Goal: Task Accomplishment & Management: Use online tool/utility

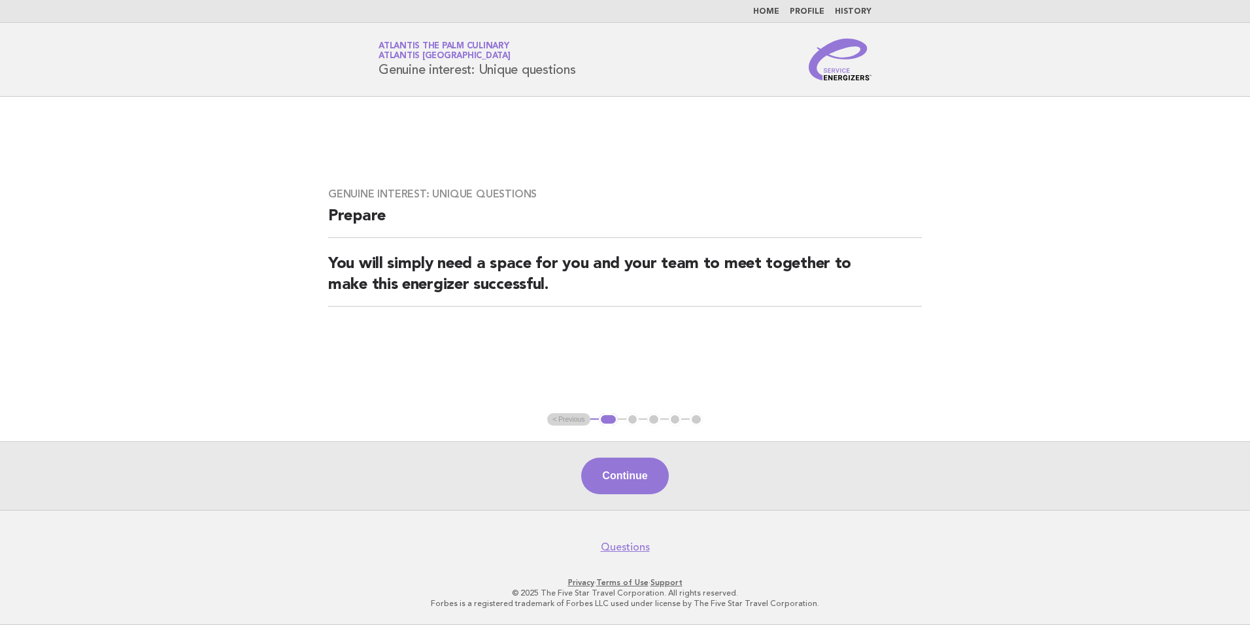
click at [765, 8] on link "Home" at bounding box center [766, 12] width 26 height 8
click at [757, 11] on ul "Home Profile History" at bounding box center [625, 12] width 530 height 10
click at [758, 11] on ul "Home Profile History" at bounding box center [625, 12] width 530 height 10
drag, startPoint x: 758, startPoint y: 11, endPoint x: 776, endPoint y: 14, distance: 17.8
click at [750, 37] on header "Service Energizers Atlantis The Palm Culinary Atlantis Dubai Genuine interest: …" at bounding box center [625, 60] width 1250 height 74
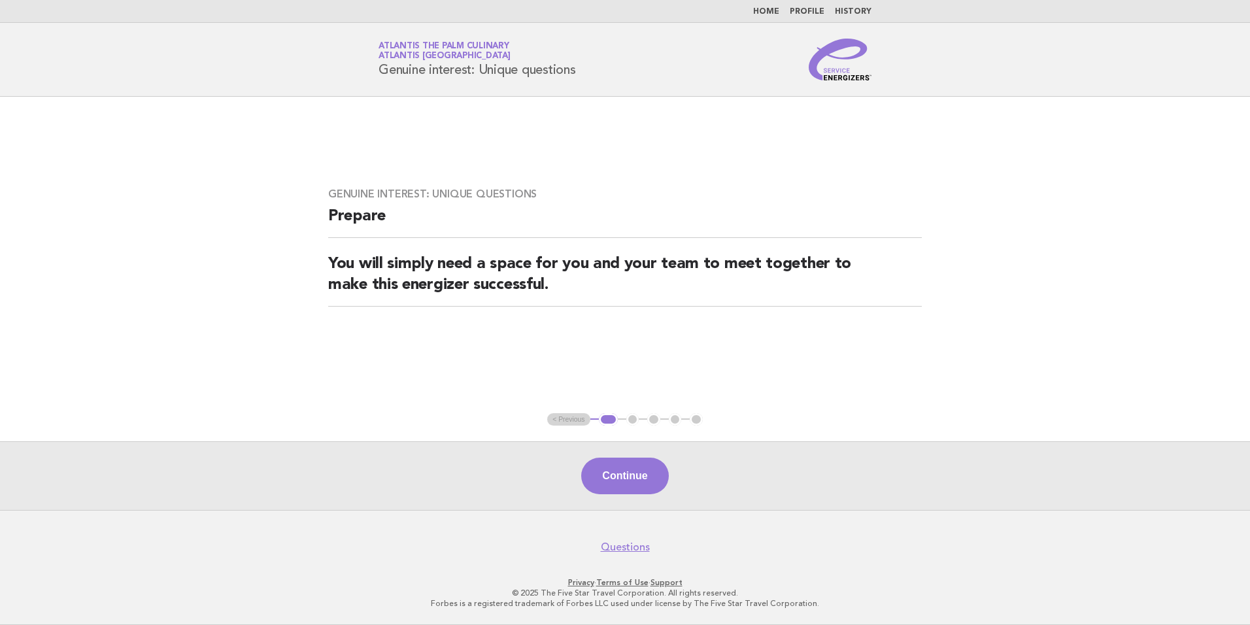
click at [776, 10] on link "Home" at bounding box center [766, 12] width 26 height 8
click at [401, 55] on span "Atlantis [GEOGRAPHIC_DATA]" at bounding box center [445, 56] width 132 height 8
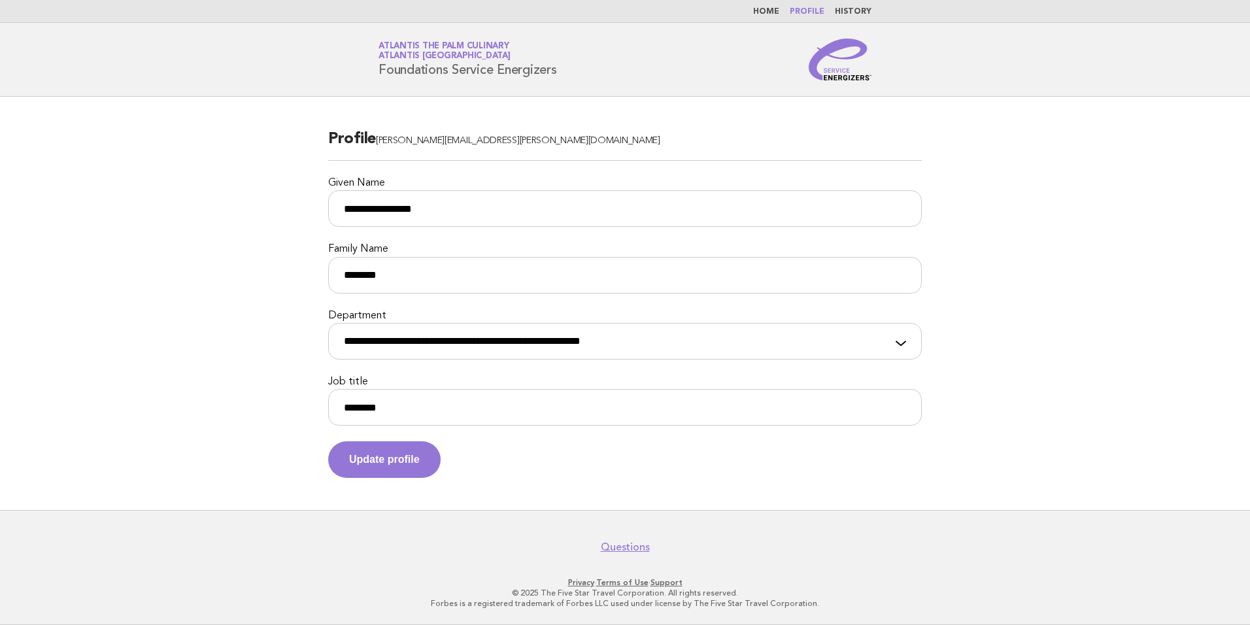
click at [776, 12] on link "Home" at bounding box center [766, 12] width 26 height 8
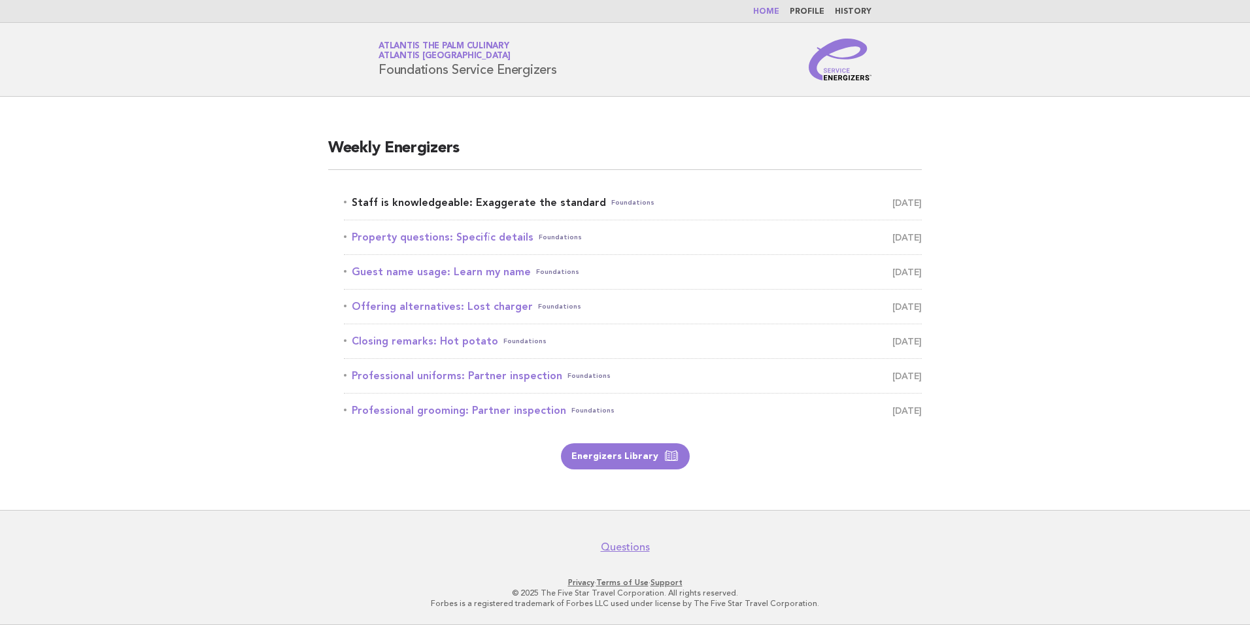
click at [469, 208] on link "Staff is knowledgeable: Exaggerate the standard Foundations [DATE]" at bounding box center [633, 203] width 578 height 18
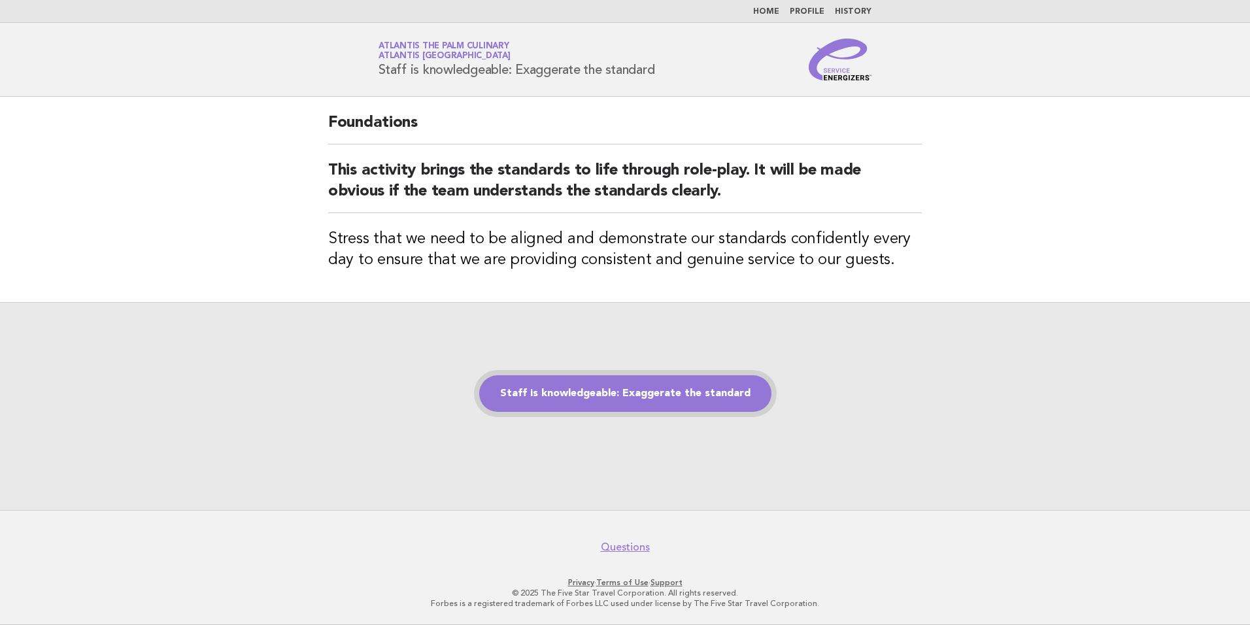
click at [633, 392] on link "Staff is knowledgeable: Exaggerate the standard" at bounding box center [625, 393] width 292 height 37
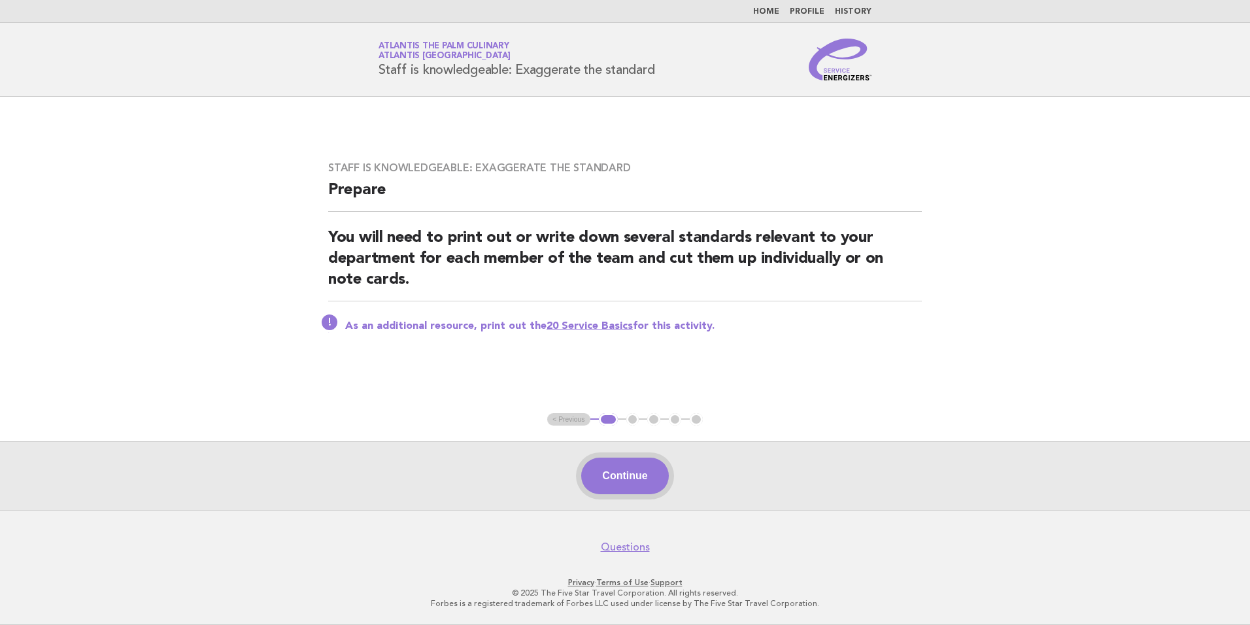
click at [657, 477] on button "Continue" at bounding box center [624, 476] width 87 height 37
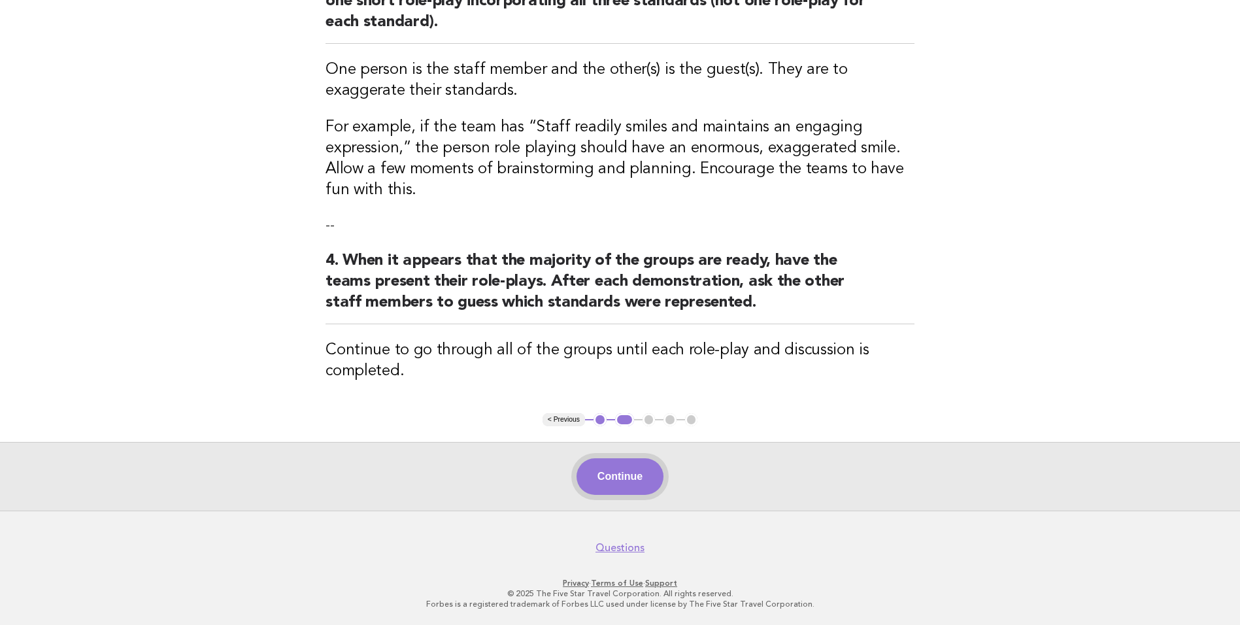
click at [635, 474] on button "Continue" at bounding box center [620, 476] width 87 height 37
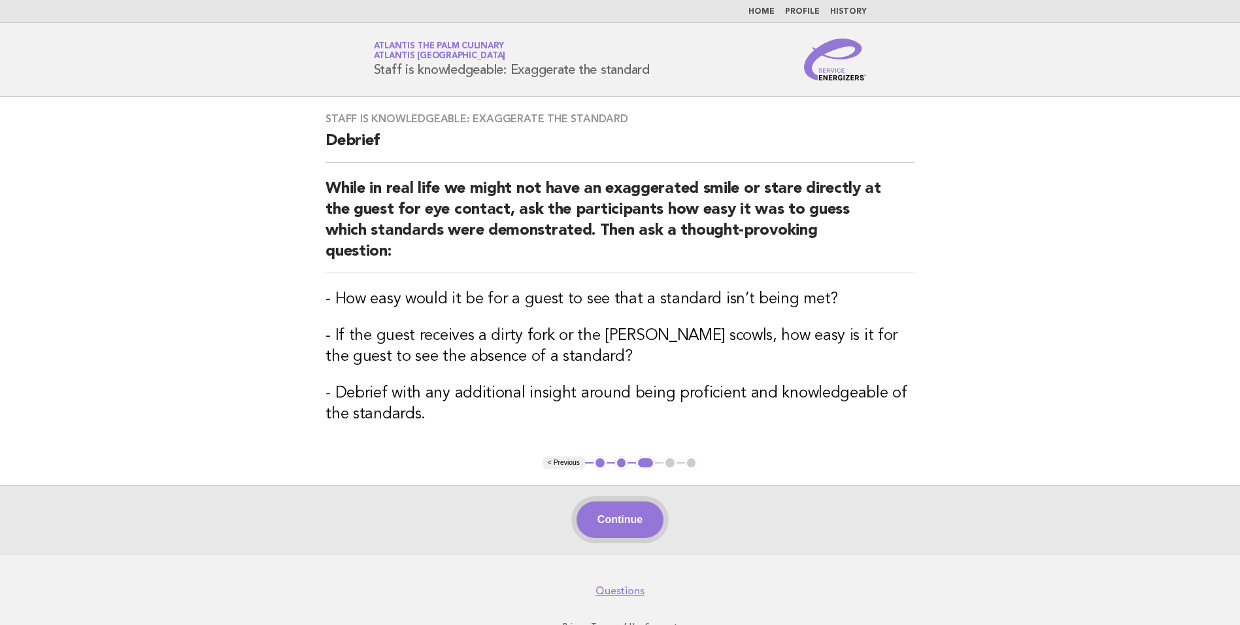
click at [615, 501] on button "Continue" at bounding box center [620, 519] width 87 height 37
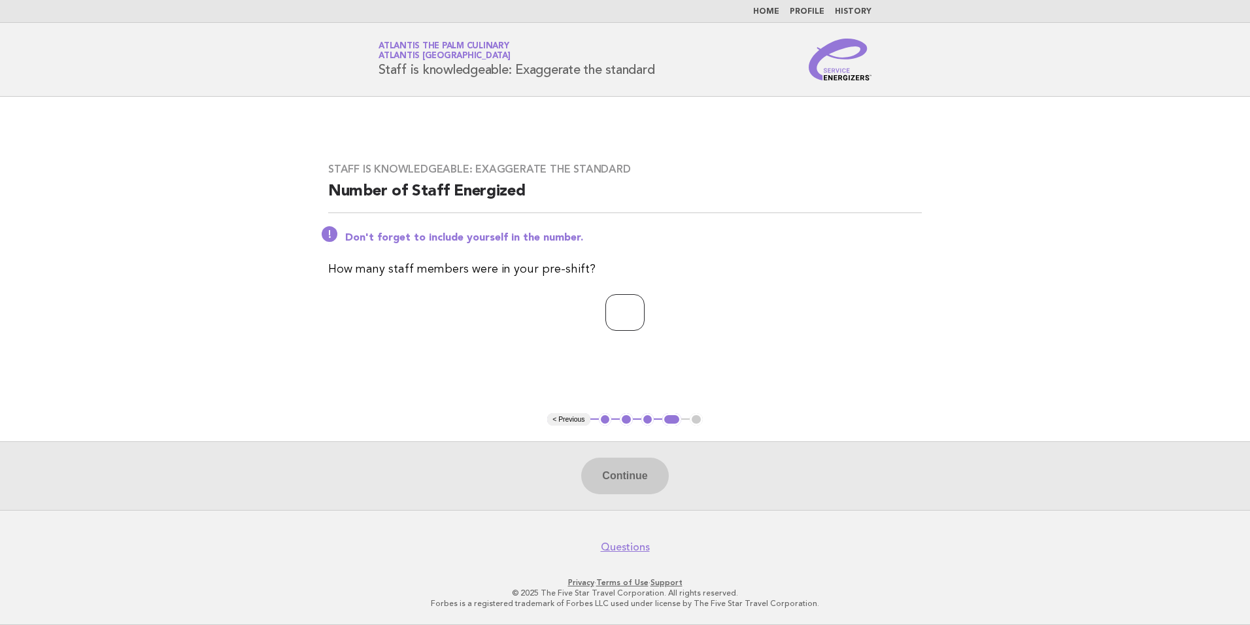
click at [617, 297] on input "number" at bounding box center [624, 312] width 39 height 37
type input "**"
click at [623, 467] on button "Continue" at bounding box center [624, 476] width 87 height 37
